Goal: Information Seeking & Learning: Learn about a topic

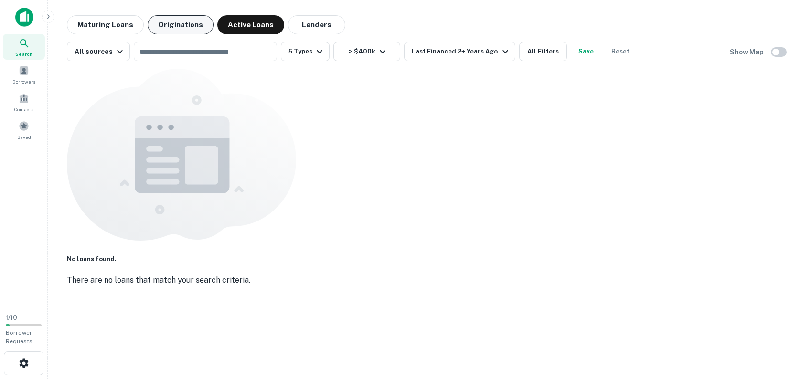
click at [169, 30] on button "Originations" at bounding box center [181, 24] width 66 height 19
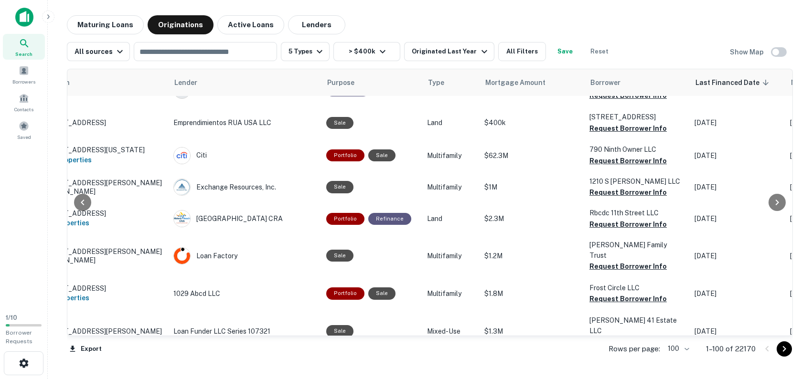
scroll to position [2250, 0]
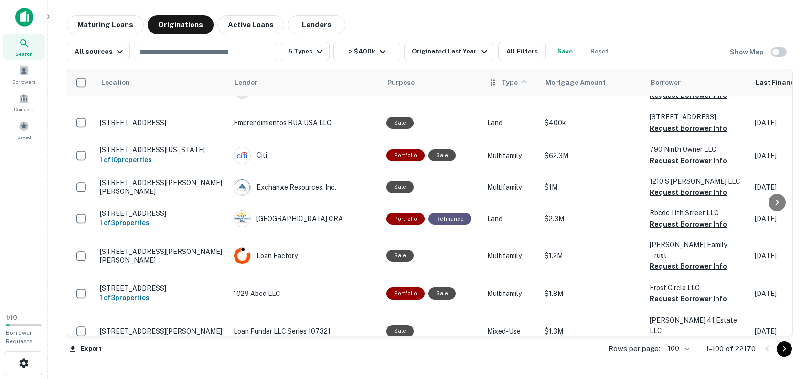
click at [502, 85] on span "Type" at bounding box center [516, 82] width 29 height 11
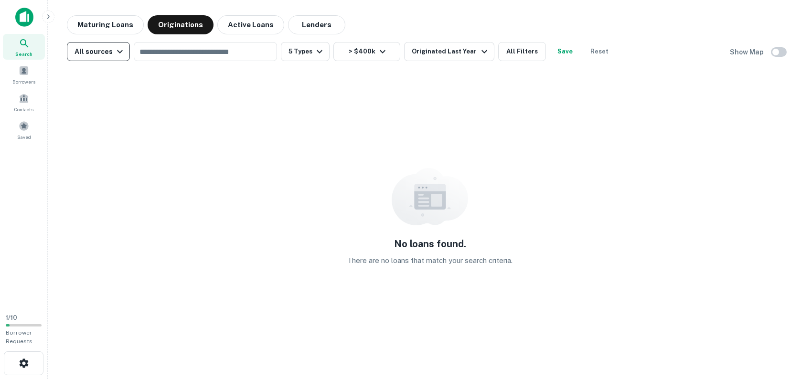
click at [109, 50] on div "All sources" at bounding box center [100, 51] width 51 height 11
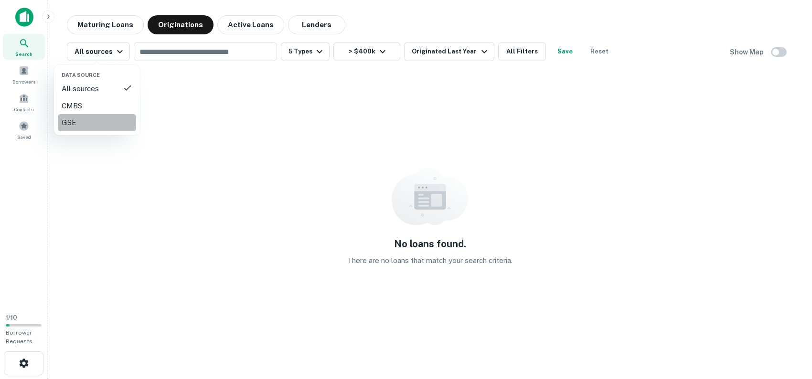
click at [110, 121] on div "GSE" at bounding box center [97, 122] width 71 height 11
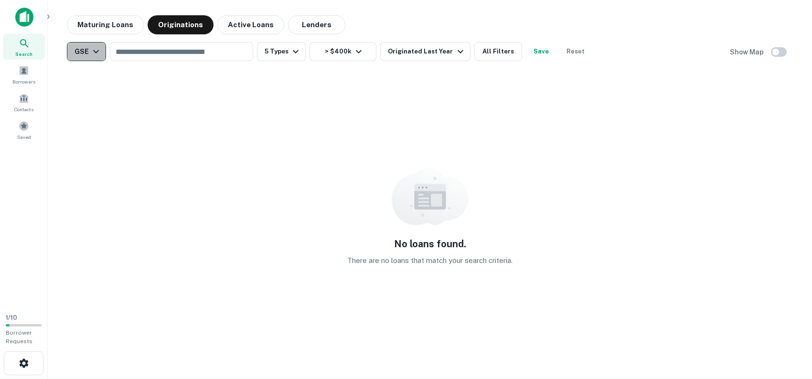
click at [102, 58] on button "GSE" at bounding box center [86, 51] width 39 height 19
click at [91, 82] on li "All sources" at bounding box center [86, 88] width 78 height 17
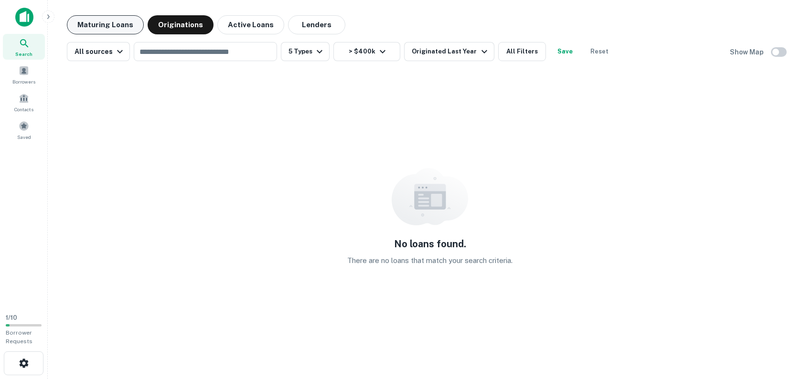
click at [122, 30] on button "Maturing Loans" at bounding box center [105, 24] width 77 height 19
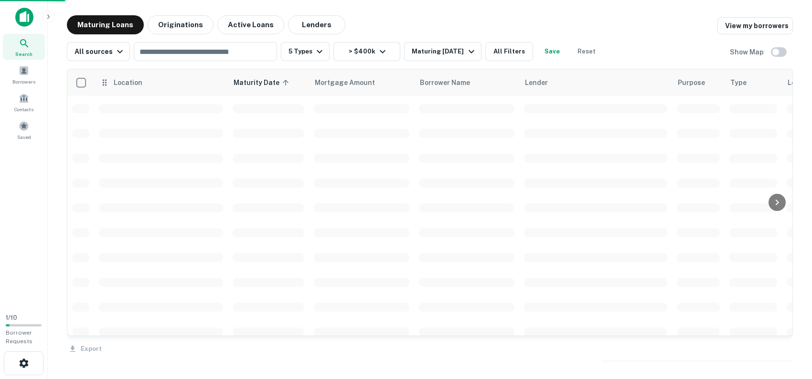
scroll to position [2249, 0]
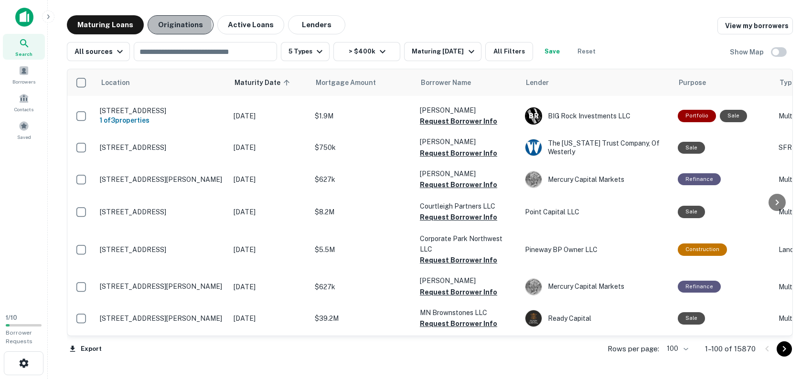
click at [170, 26] on button "Originations" at bounding box center [181, 24] width 66 height 19
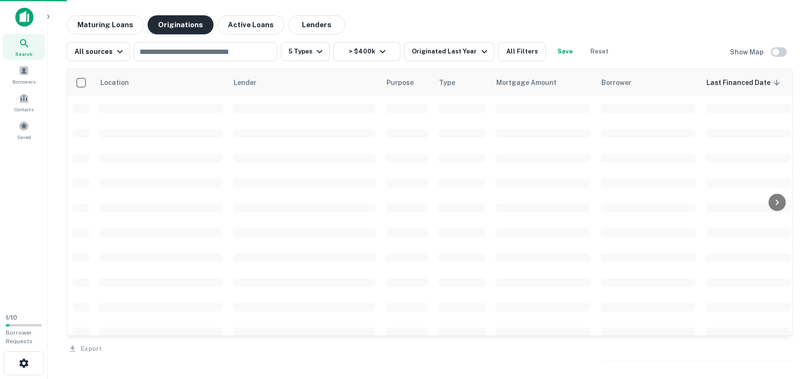
scroll to position [2249, 0]
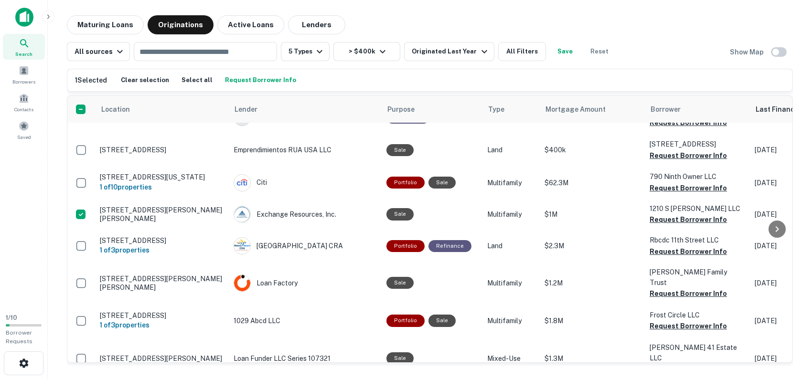
click at [83, 84] on h6 "1 Selected" at bounding box center [91, 80] width 32 height 11
click at [194, 84] on button "Select all" at bounding box center [197, 80] width 36 height 14
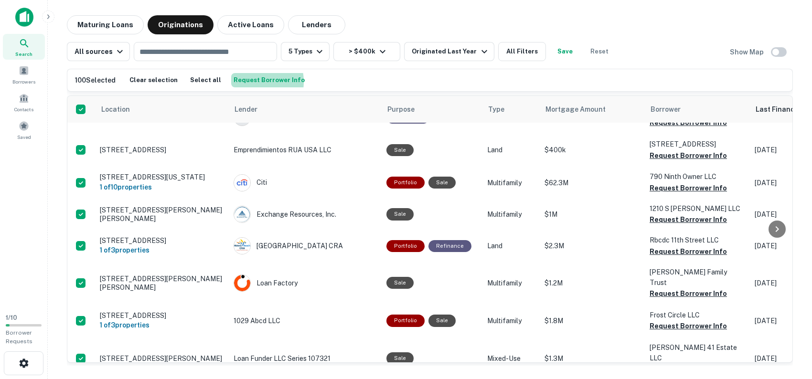
click at [245, 82] on button "Request Borrower Info" at bounding box center [269, 80] width 76 height 14
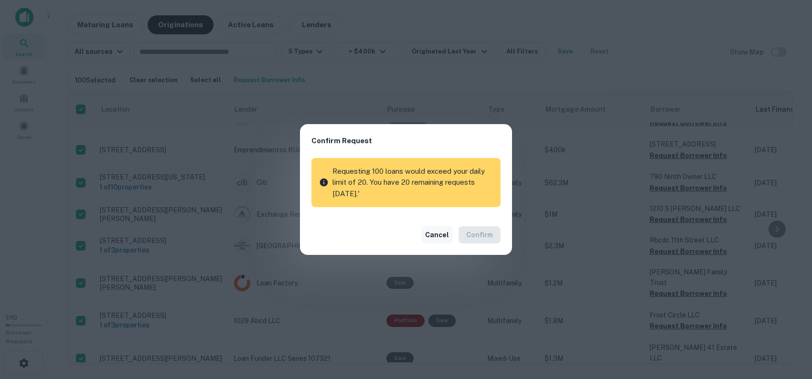
click at [438, 234] on button "Cancel" at bounding box center [437, 235] width 32 height 17
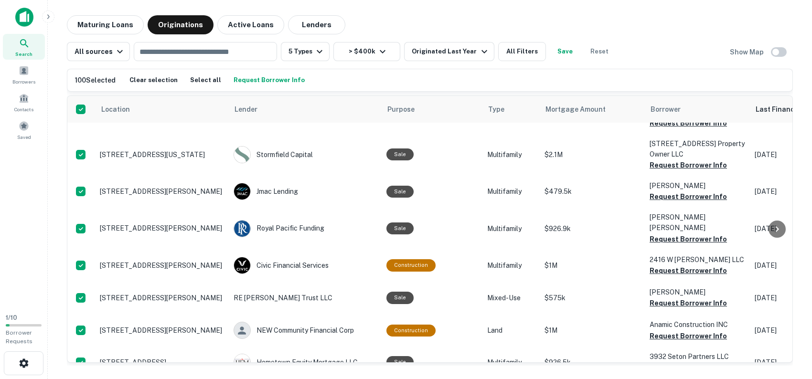
scroll to position [1915, 0]
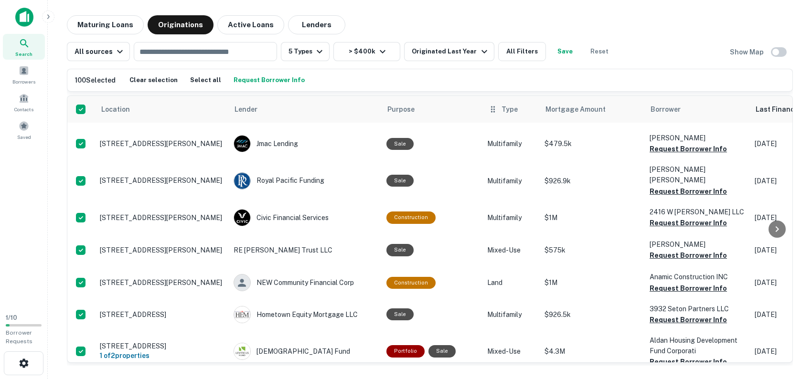
click at [491, 111] on icon at bounding box center [493, 109] width 4 height 6
click at [489, 116] on th "Type" at bounding box center [511, 109] width 57 height 27
click at [520, 109] on icon at bounding box center [524, 109] width 9 height 9
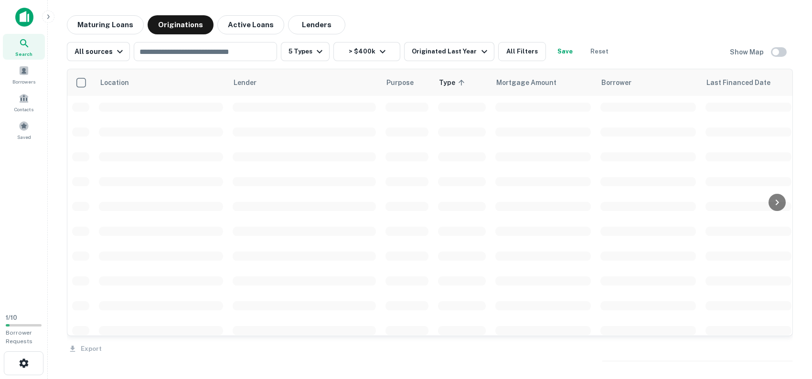
scroll to position [1915, 0]
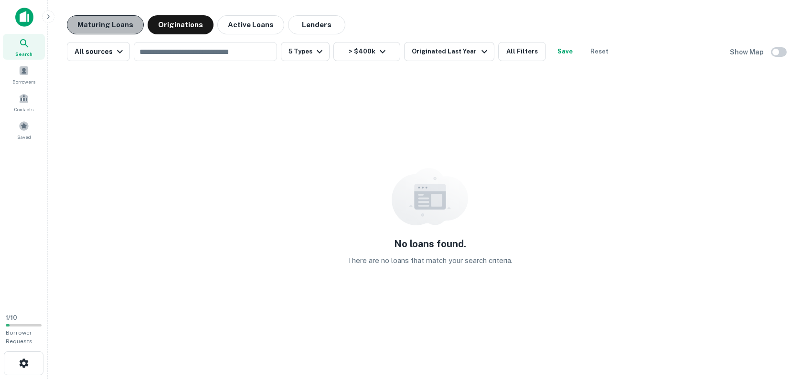
click at [117, 30] on button "Maturing Loans" at bounding box center [105, 24] width 77 height 19
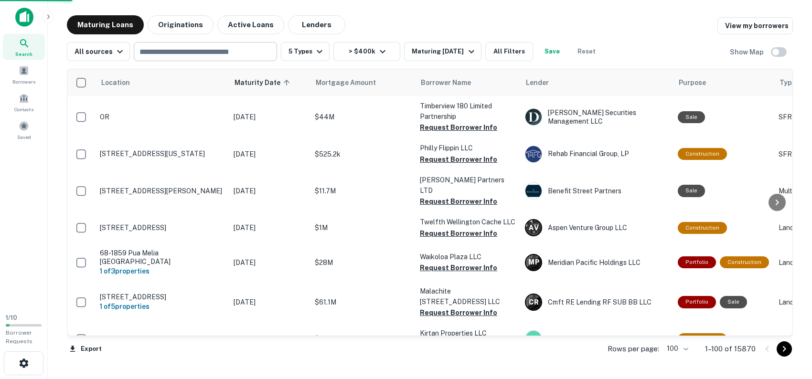
scroll to position [1915, 0]
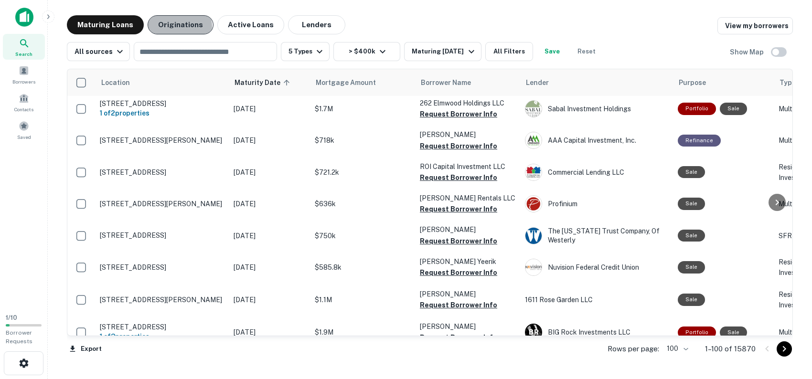
click at [166, 27] on button "Originations" at bounding box center [181, 24] width 66 height 19
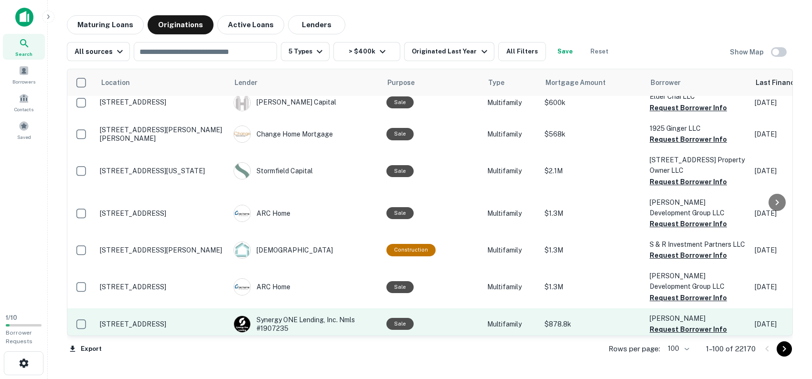
scroll to position [1867, 0]
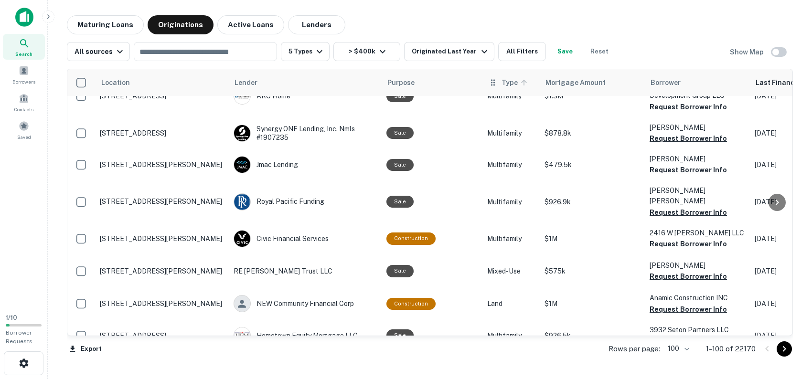
click at [521, 81] on icon at bounding box center [524, 83] width 6 height 6
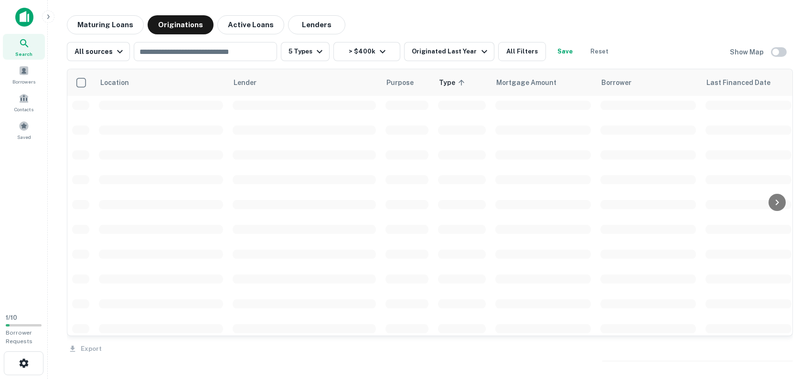
scroll to position [1867, 0]
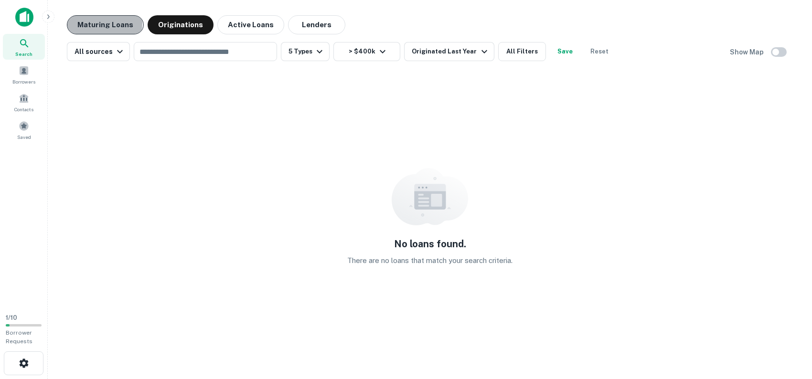
click at [95, 23] on button "Maturing Loans" at bounding box center [105, 24] width 77 height 19
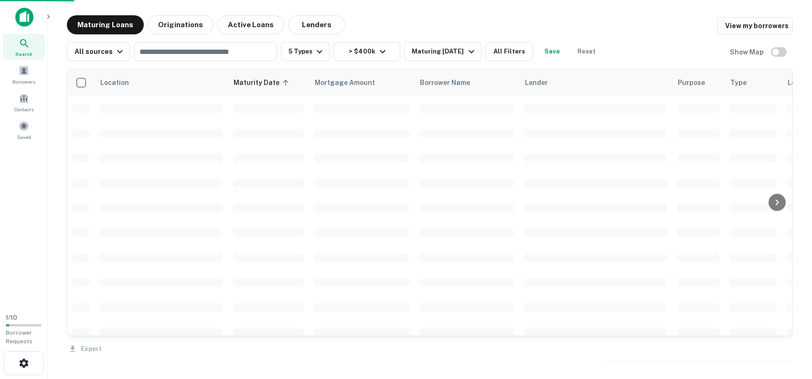
scroll to position [1875, 0]
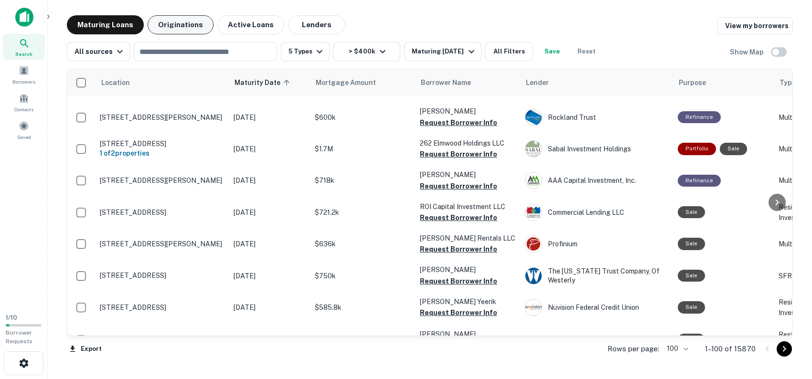
click at [168, 29] on button "Originations" at bounding box center [181, 24] width 66 height 19
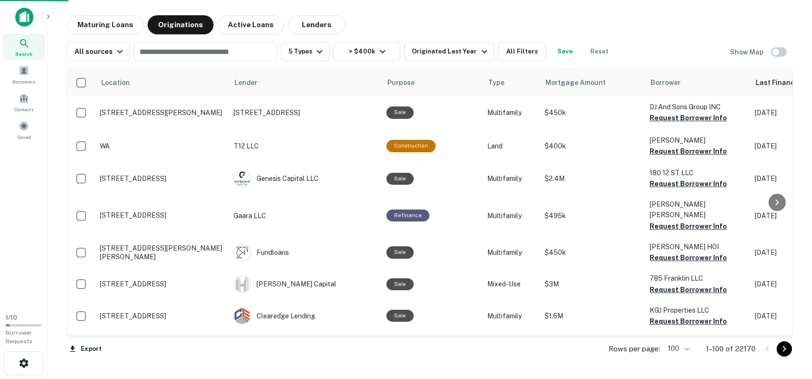
scroll to position [1875, 0]
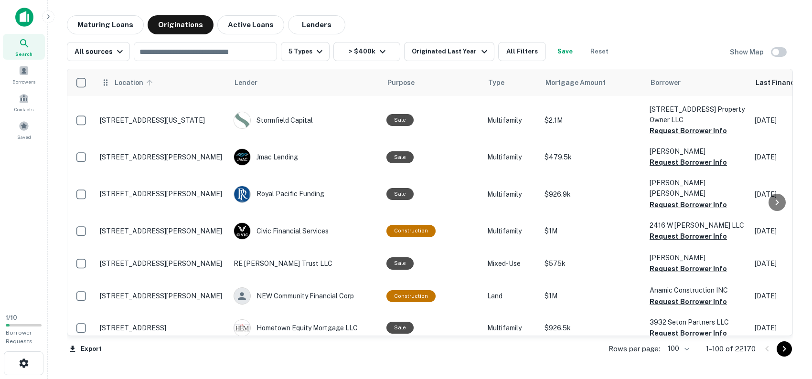
click at [147, 83] on icon at bounding box center [150, 83] width 6 height 6
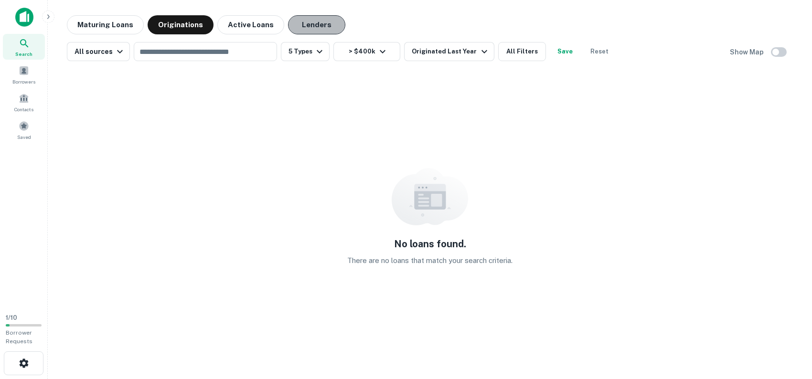
click at [307, 24] on button "Lenders" at bounding box center [316, 24] width 57 height 19
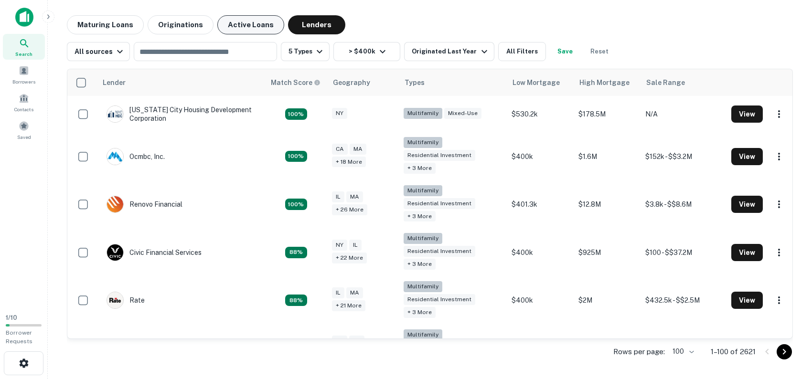
click at [238, 29] on button "Active Loans" at bounding box center [250, 24] width 67 height 19
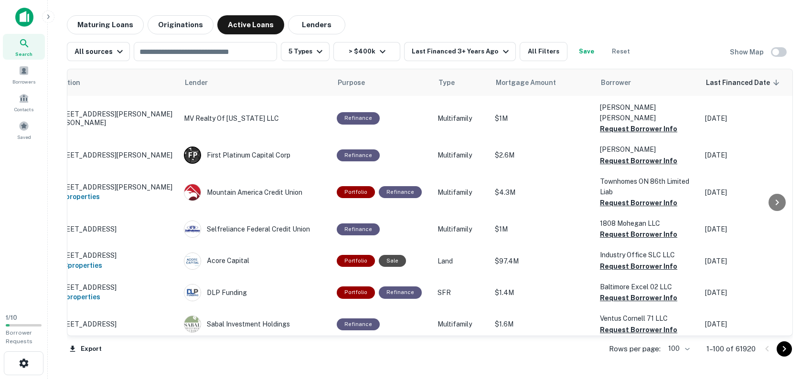
scroll to position [1588, 0]
